Goal: Task Accomplishment & Management: Manage account settings

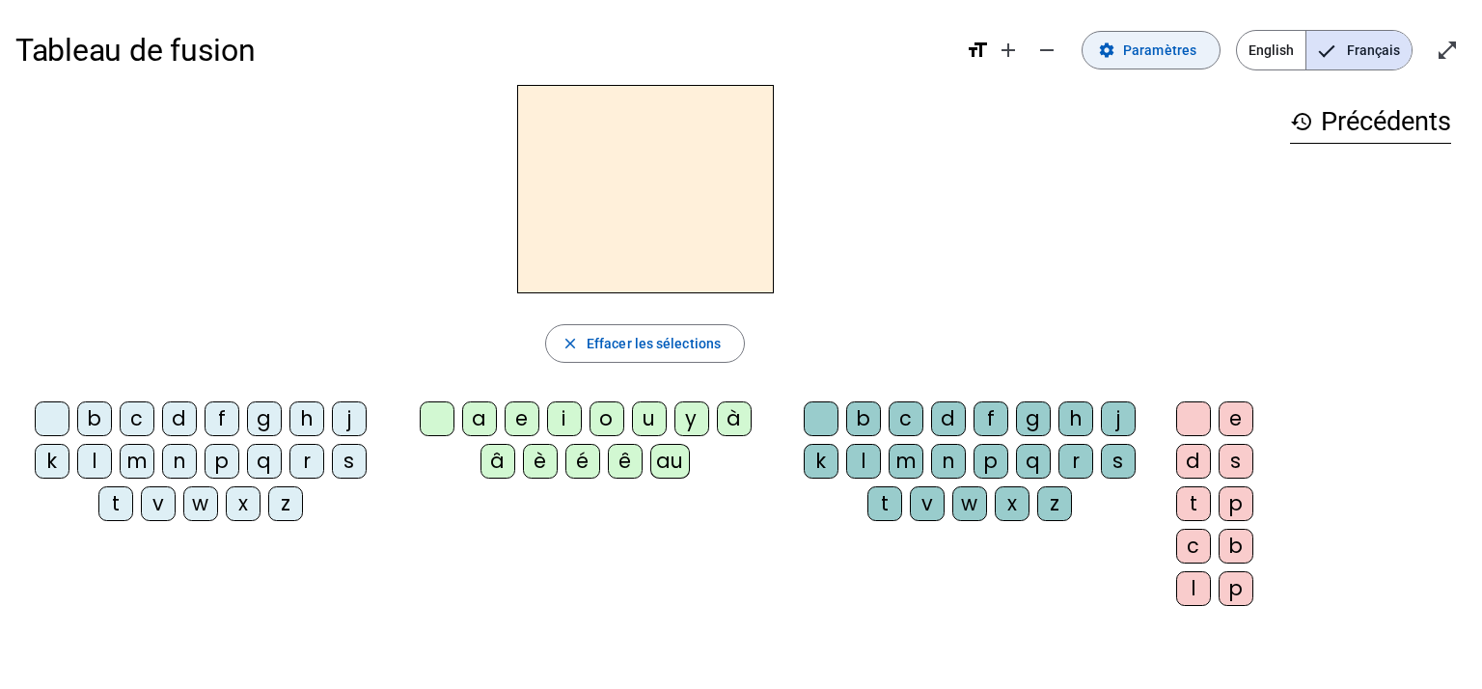
click at [1179, 55] on span "Paramètres" at bounding box center [1159, 50] width 73 height 23
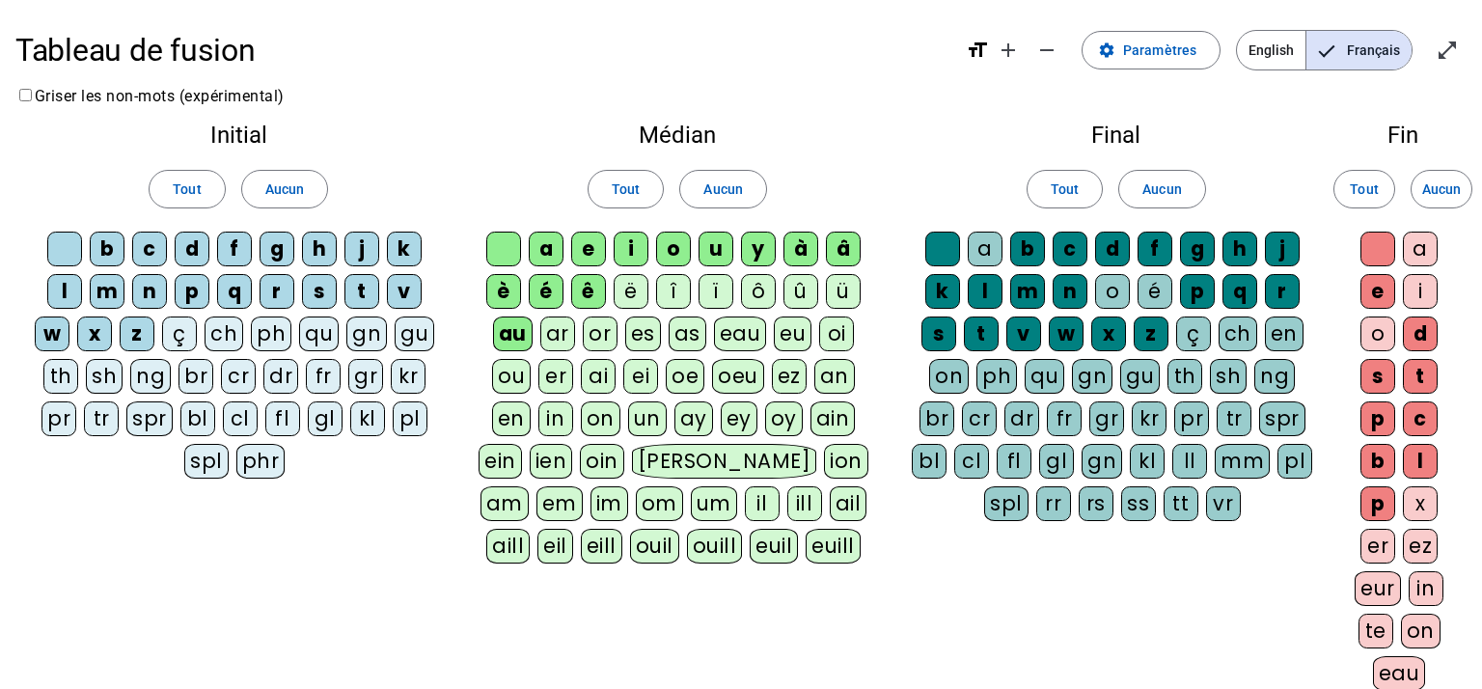
click at [321, 332] on div "qu" at bounding box center [319, 333] width 40 height 35
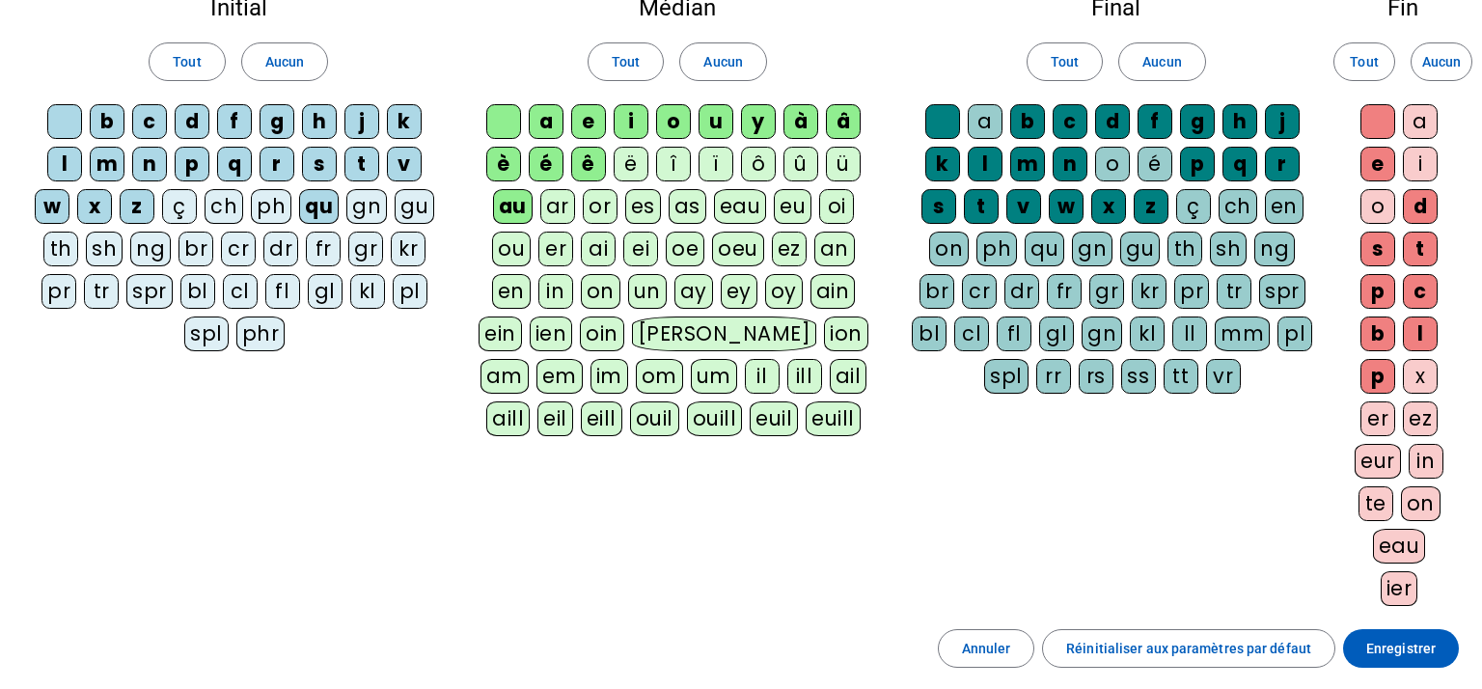
scroll to position [40, 0]
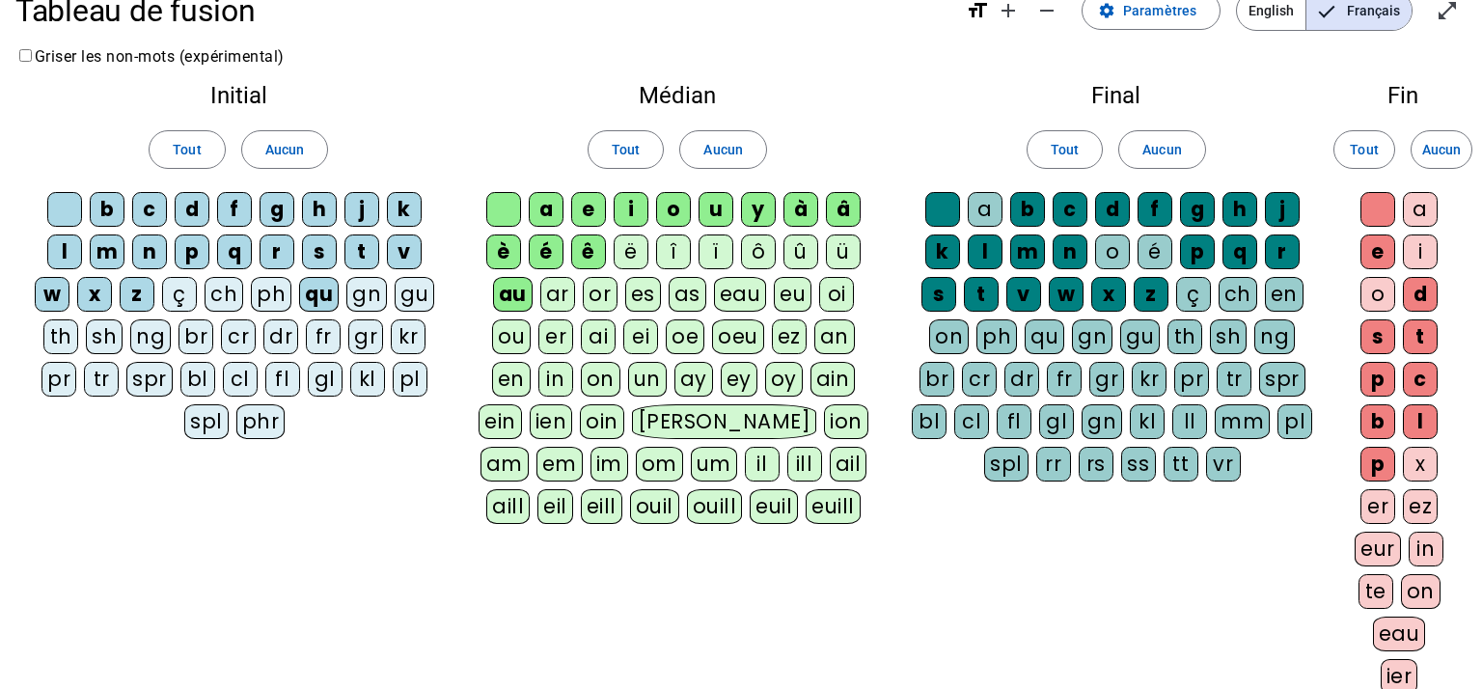
click at [1421, 423] on div "l" at bounding box center [1420, 421] width 35 height 35
click at [1422, 377] on div "c" at bounding box center [1420, 379] width 35 height 35
click at [1378, 413] on div "b" at bounding box center [1377, 421] width 35 height 35
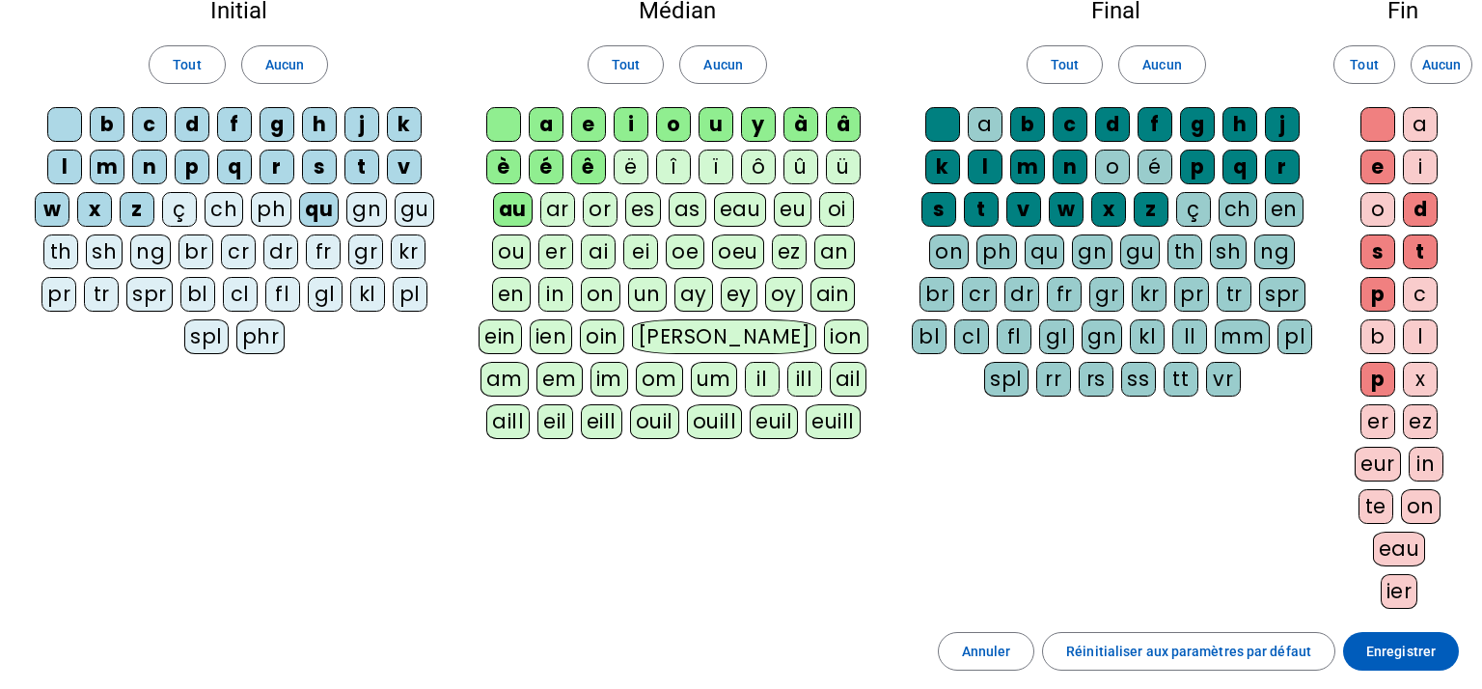
scroll to position [124, 0]
click at [1383, 645] on span "Enregistrer" at bounding box center [1400, 652] width 69 height 23
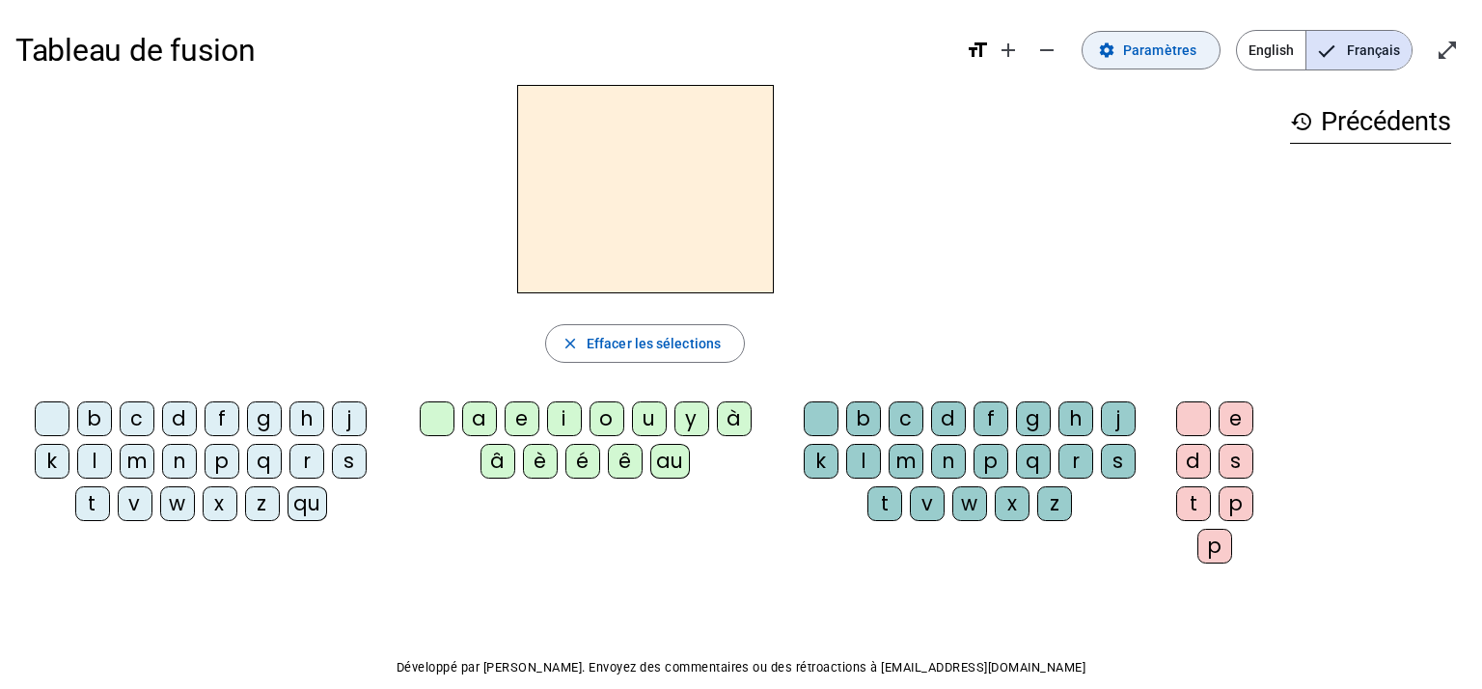
click at [1153, 41] on span "Paramètres" at bounding box center [1159, 50] width 73 height 23
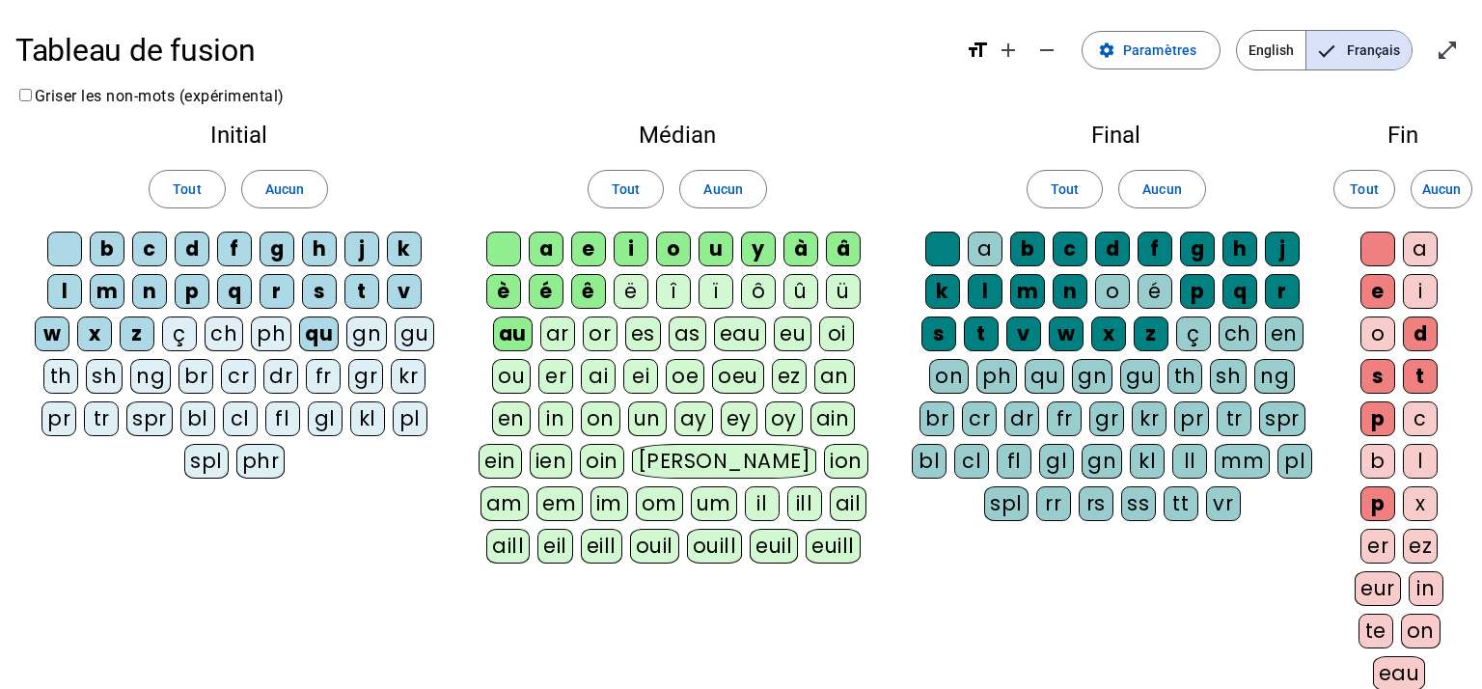
click at [1378, 514] on div "p" at bounding box center [1377, 503] width 35 height 35
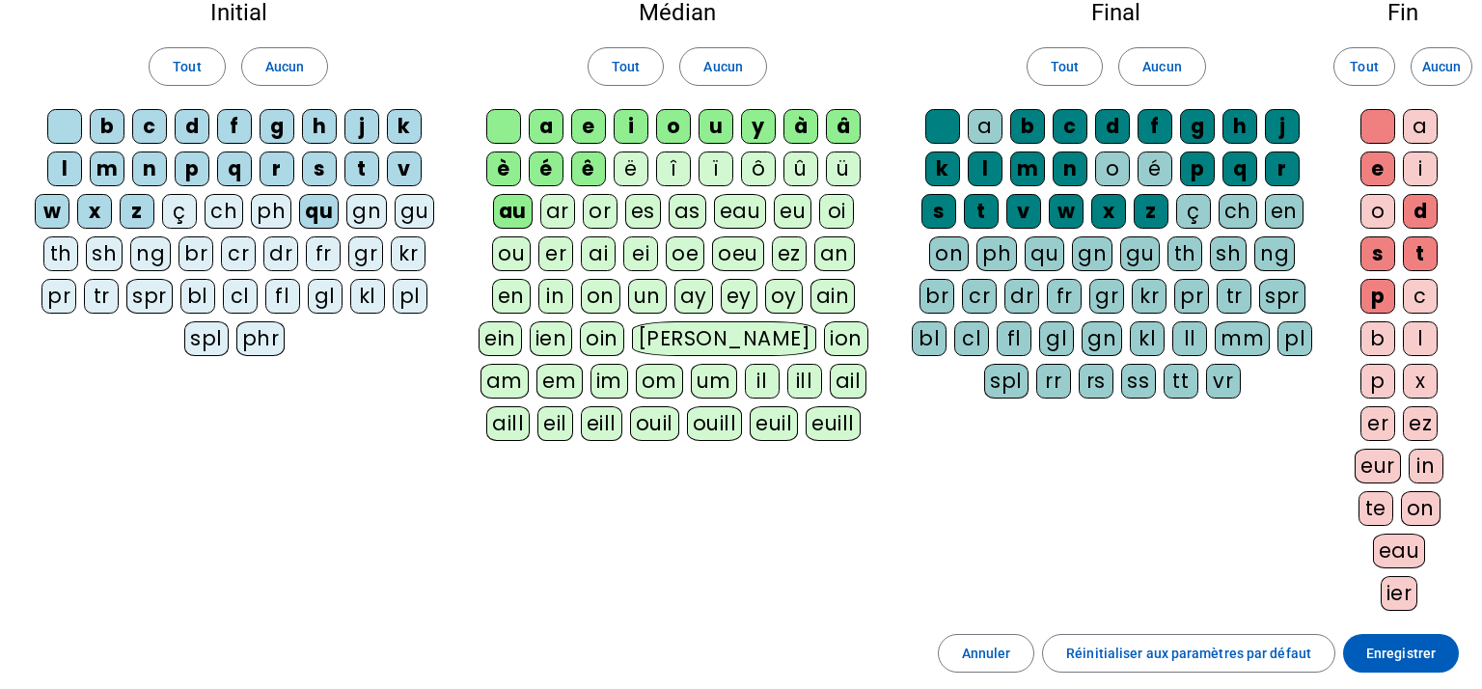
scroll to position [124, 0]
click at [1439, 662] on span at bounding box center [1401, 652] width 116 height 46
